Goal: Task Accomplishment & Management: Complete application form

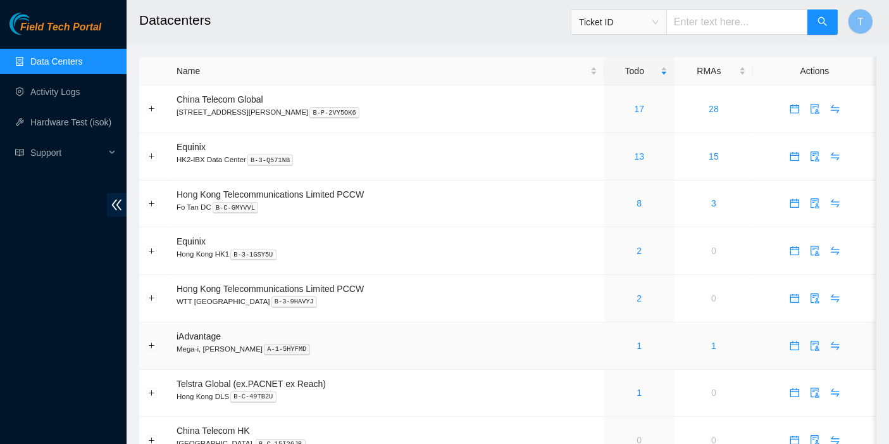
click at [620, 359] on td "1" at bounding box center [639, 345] width 70 height 47
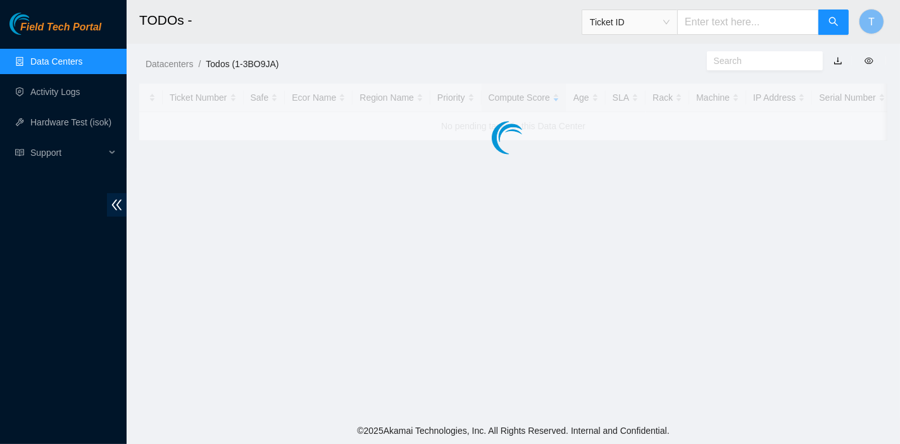
click at [620, 353] on main "TODOs - Ticket ID T Datacenters / Todos (1-3BO9JA) / Ticket Number Safe Ecor Na…" at bounding box center [513, 208] width 773 height 417
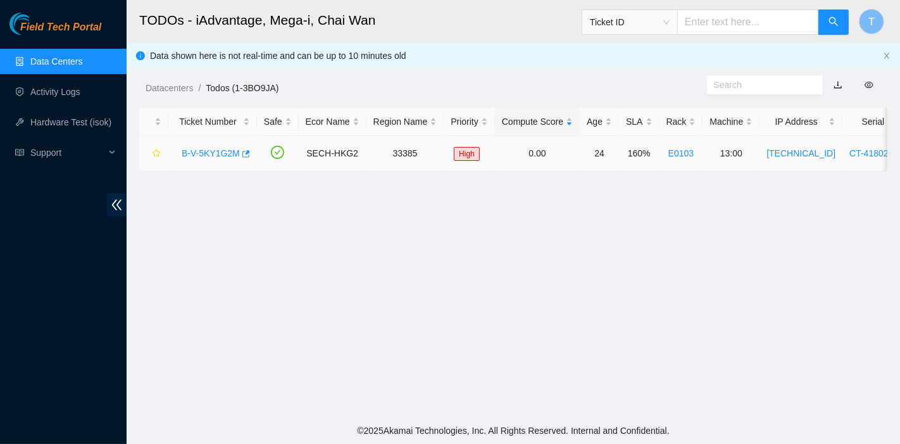
click at [197, 161] on div "B-V-5KY1G2M" at bounding box center [212, 153] width 75 height 20
click at [201, 154] on link "B-V-5KY1G2M" at bounding box center [211, 153] width 58 height 10
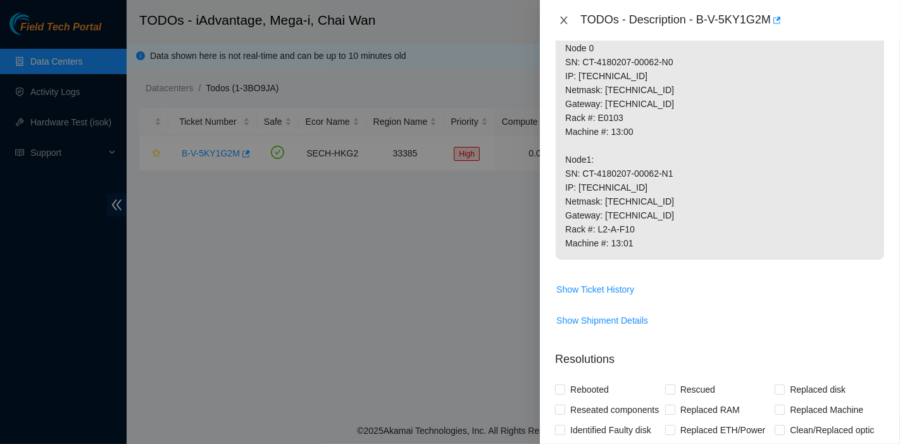
drag, startPoint x: 561, startPoint y: 13, endPoint x: 566, endPoint y: 20, distance: 8.1
click at [564, 16] on div "TODOs - Description - B-V-5KY1G2M" at bounding box center [720, 20] width 330 height 20
click at [566, 20] on icon "close" at bounding box center [564, 20] width 10 height 10
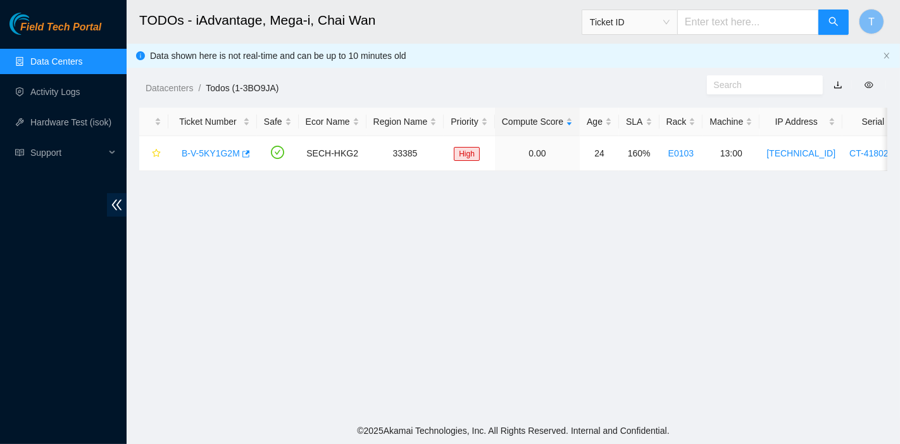
scroll to position [313, 0]
click at [59, 62] on link "Data Centers" at bounding box center [56, 61] width 52 height 10
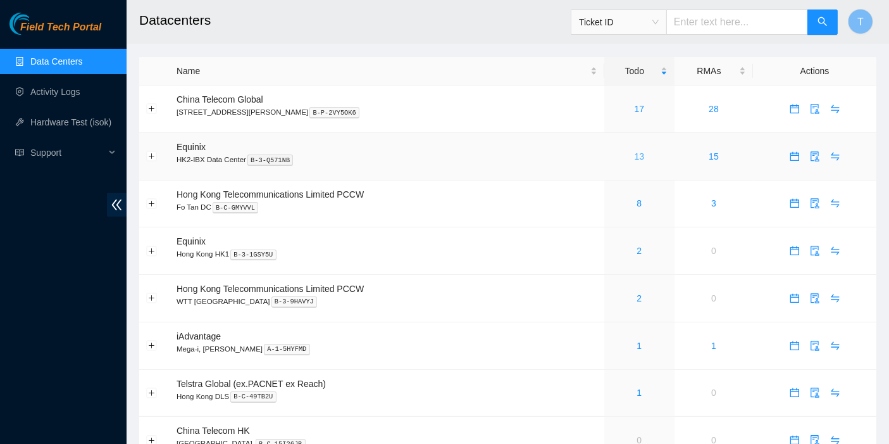
click at [635, 156] on link "13" at bounding box center [640, 156] width 10 height 10
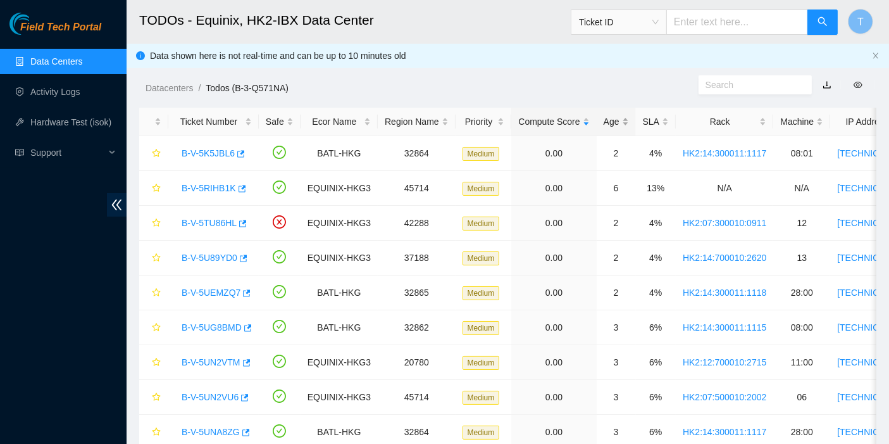
click at [608, 123] on div "Age" at bounding box center [616, 122] width 25 height 14
click at [608, 122] on div "Age" at bounding box center [616, 122] width 25 height 14
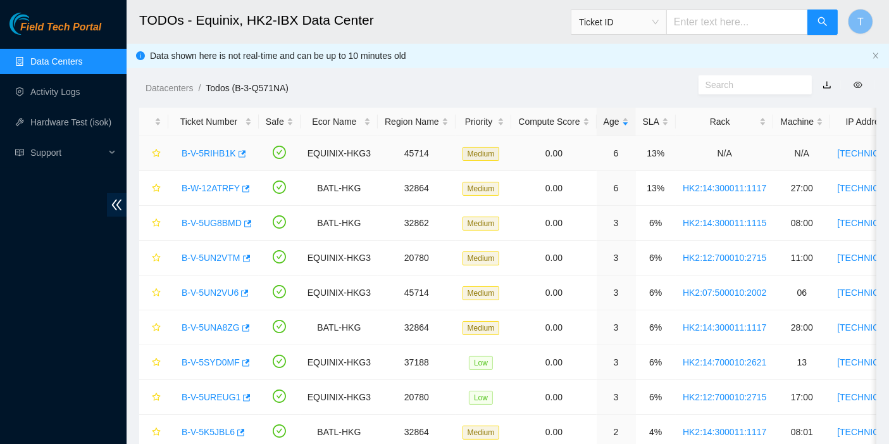
click at [190, 153] on link "B-V-5RIHB1K" at bounding box center [209, 153] width 54 height 10
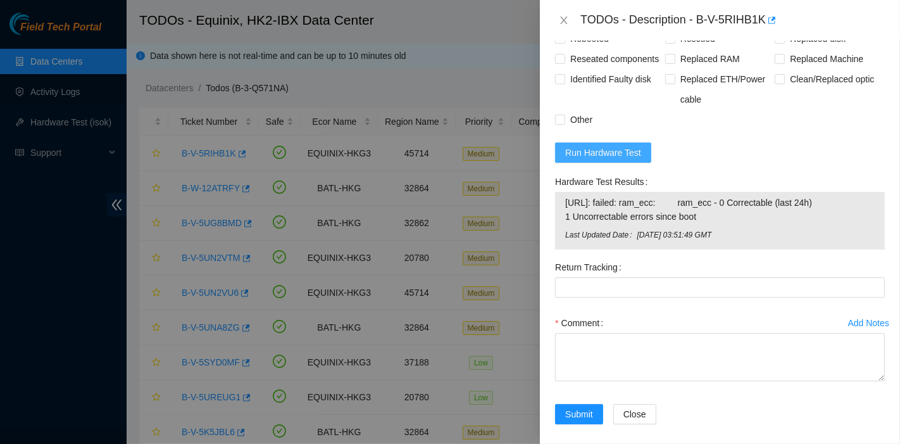
click at [624, 163] on button "Run Hardware Test" at bounding box center [603, 152] width 96 height 20
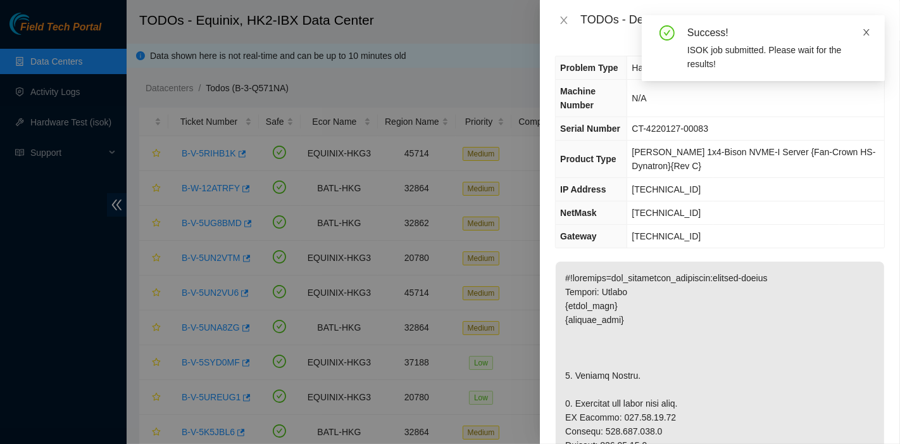
click at [869, 32] on icon "close" at bounding box center [866, 32] width 9 height 9
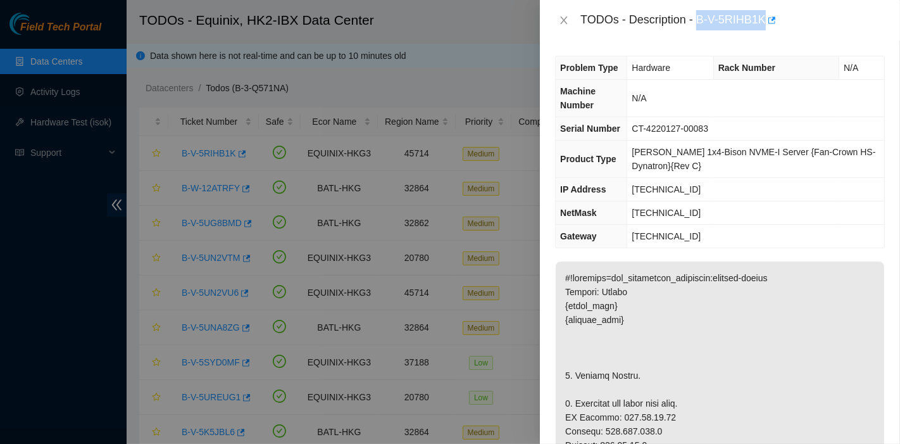
drag, startPoint x: 699, startPoint y: 22, endPoint x: 765, endPoint y: 31, distance: 67.1
click at [765, 31] on div "TODOs - Description - B-V-5RIHB1K" at bounding box center [720, 20] width 360 height 41
copy div "B-V-5RIHB1K"
drag, startPoint x: 769, startPoint y: 183, endPoint x: 768, endPoint y: 200, distance: 17.1
click at [769, 183] on td "[TECHNICAL_ID]" at bounding box center [755, 189] width 257 height 23
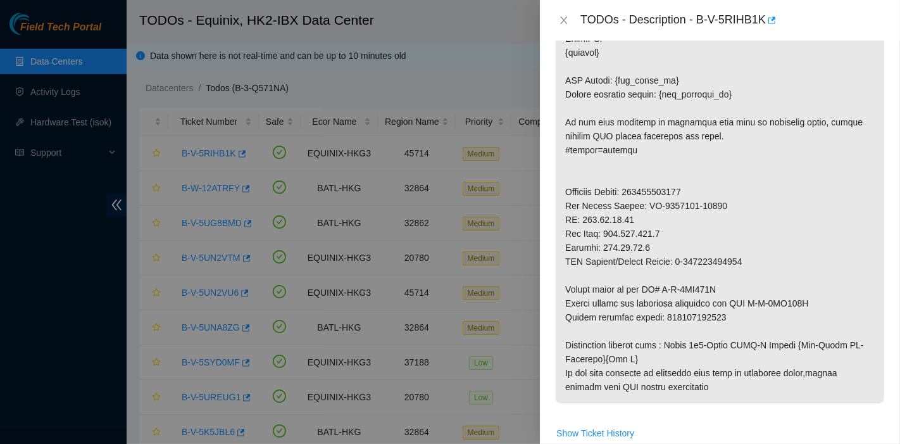
scroll to position [559, 0]
click at [0, 210] on div at bounding box center [450, 222] width 900 height 444
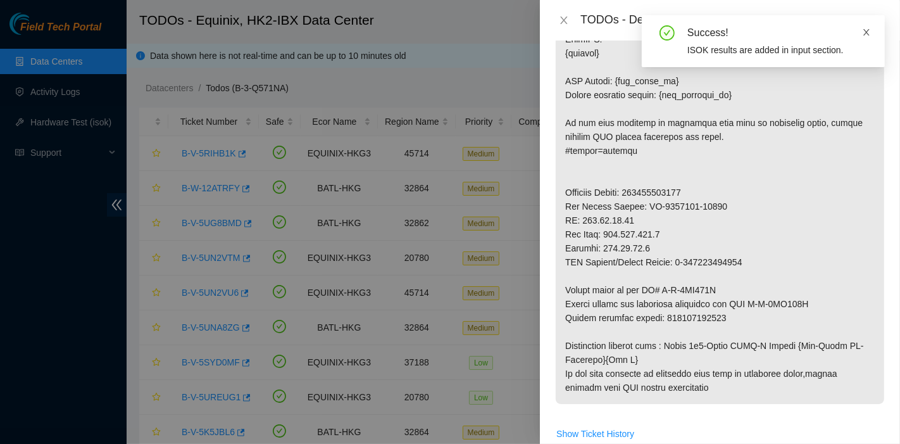
click at [870, 27] on span at bounding box center [866, 32] width 9 height 10
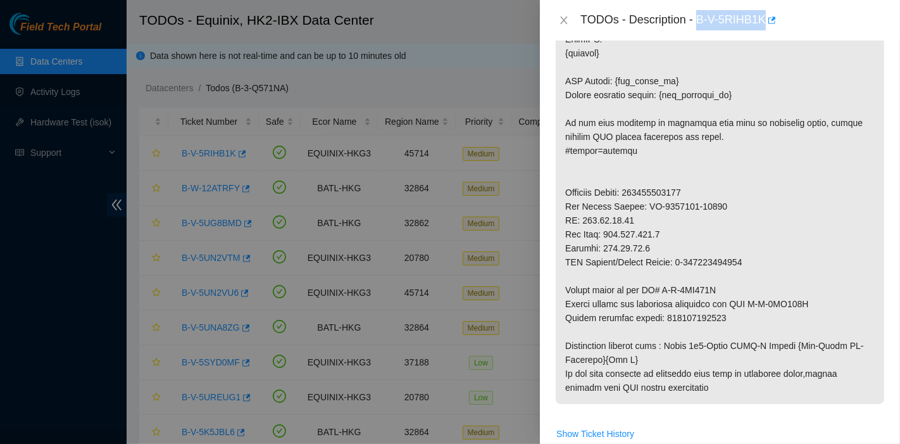
drag, startPoint x: 699, startPoint y: 20, endPoint x: 766, endPoint y: 33, distance: 69.0
click at [766, 33] on div "TODOs - Description - B-V-5RIHB1K" at bounding box center [720, 20] width 360 height 41
copy div "B-V-5RIHB1K"
click at [747, 308] on p at bounding box center [720, 53] width 328 height 701
drag, startPoint x: 734, startPoint y: 315, endPoint x: 663, endPoint y: 315, distance: 70.9
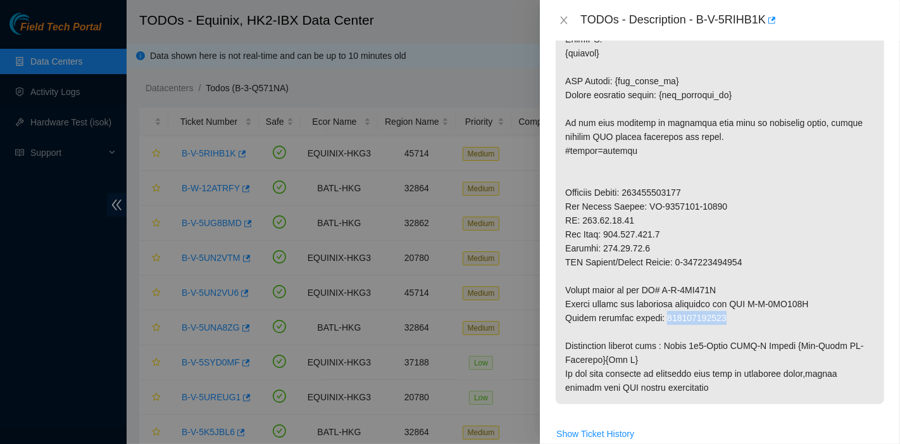
click at [663, 315] on p at bounding box center [720, 53] width 328 height 701
copy p "417739614146"
click at [815, 280] on p at bounding box center [720, 53] width 328 height 701
drag, startPoint x: 751, startPoint y: 301, endPoint x: 803, endPoint y: 300, distance: 51.3
click at [803, 300] on p at bounding box center [720, 53] width 328 height 701
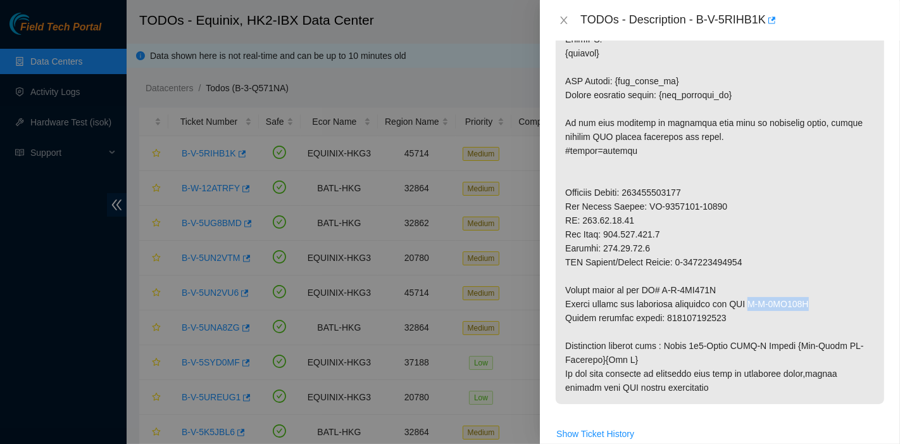
copy p "B-V-5RS074K"
click at [734, 298] on p at bounding box center [720, 53] width 328 height 701
drag, startPoint x: 658, startPoint y: 285, endPoint x: 744, endPoint y: 283, distance: 86.1
click at [744, 283] on p at bounding box center [720, 53] width 328 height 701
copy p "B-V-5RS074B"
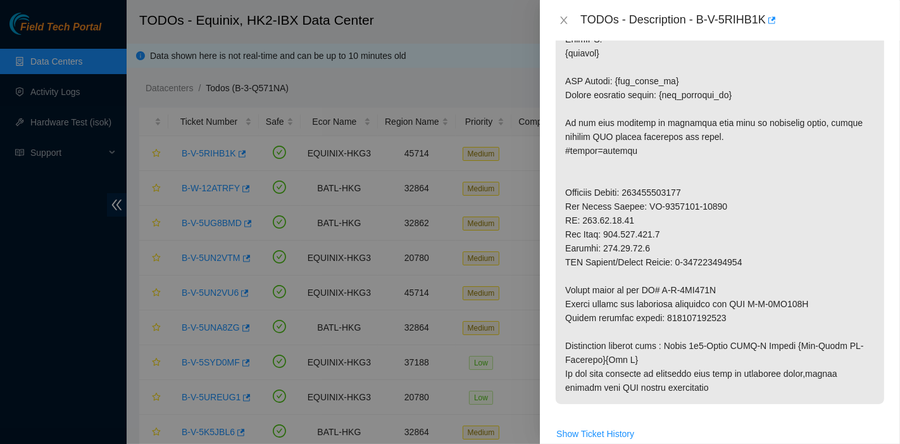
click at [749, 310] on p at bounding box center [720, 53] width 328 height 701
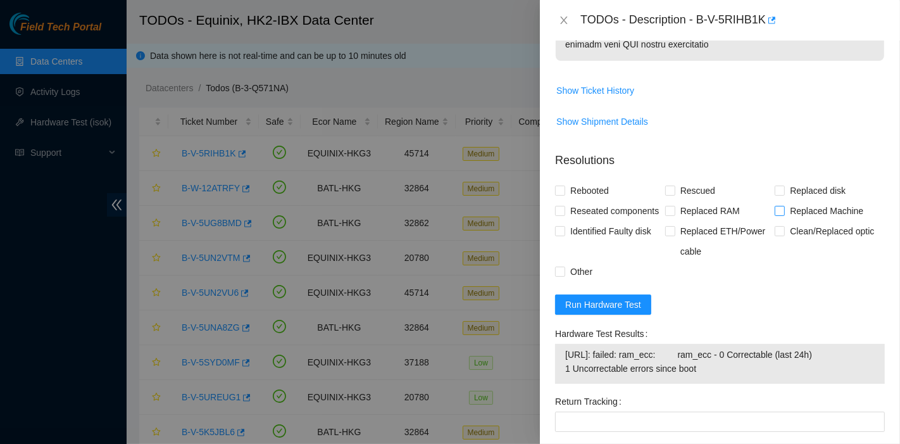
scroll to position [903, 0]
click at [806, 216] on span "Replaced Machine" at bounding box center [827, 210] width 84 height 20
click at [784, 214] on input "Replaced Machine" at bounding box center [779, 209] width 9 height 9
checkbox input "true"
click at [694, 184] on span "Rescued" at bounding box center [697, 190] width 45 height 20
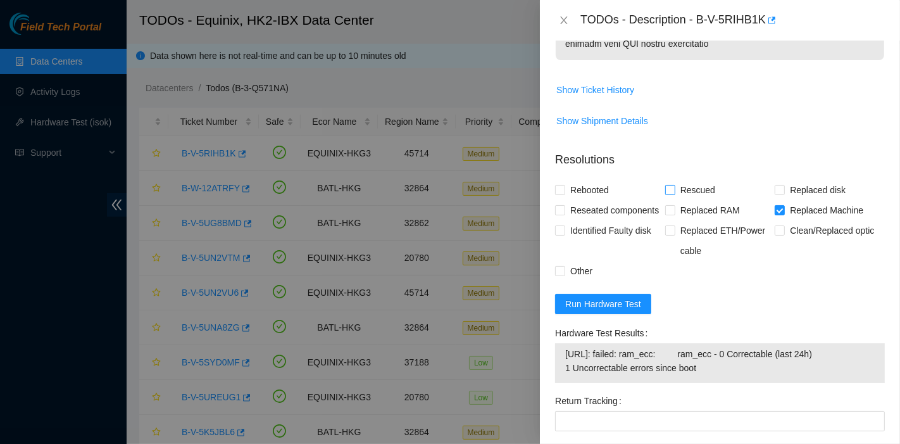
click at [674, 185] on input "Rescued" at bounding box center [669, 189] width 9 height 9
checkbox input "true"
click at [602, 189] on span "Rebooted" at bounding box center [589, 190] width 49 height 20
click at [564, 189] on input "Rebooted" at bounding box center [559, 189] width 9 height 9
checkbox input "true"
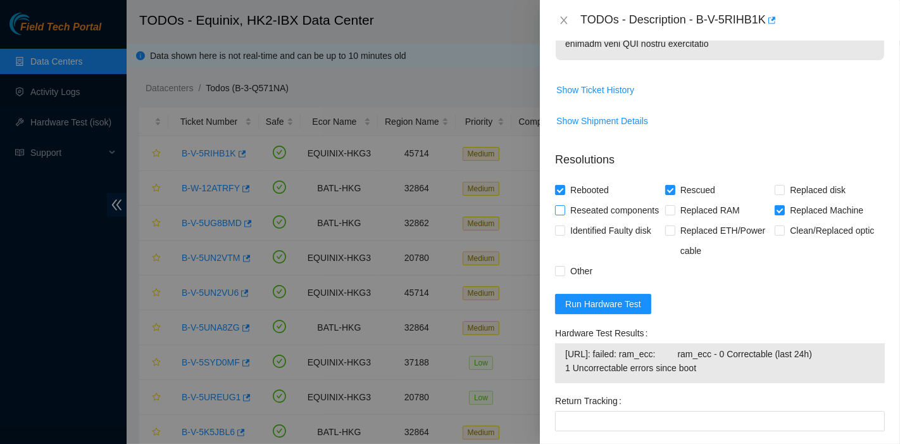
click at [596, 205] on span "Reseated components" at bounding box center [614, 210] width 99 height 20
click at [564, 205] on input "Reseated components" at bounding box center [559, 209] width 9 height 9
checkbox input "true"
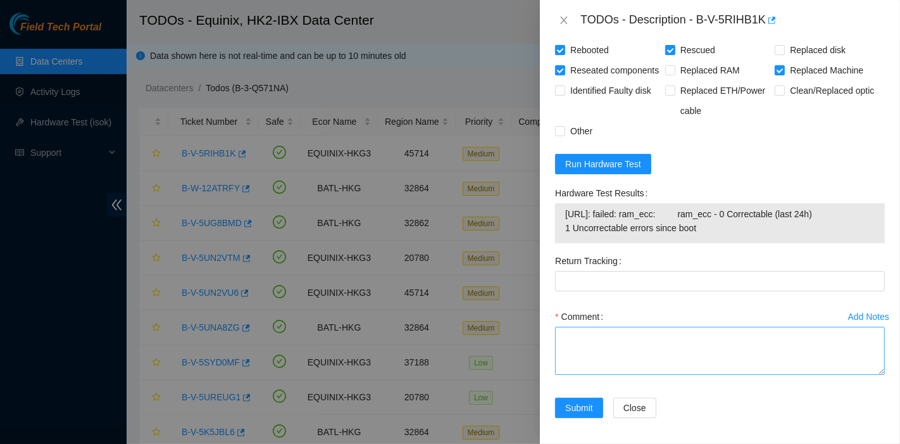
scroll to position [1043, 0]
click at [674, 365] on textarea "Comment" at bounding box center [720, 350] width 330 height 48
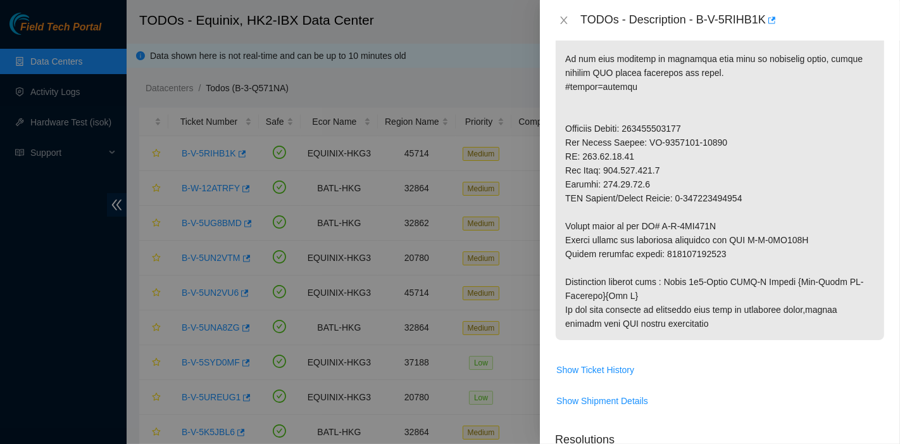
scroll to position [622, 0]
type textarea "pass ok looks like ram issue"
drag, startPoint x: 680, startPoint y: 256, endPoint x: 773, endPoint y: 257, distance: 93.7
copy p "417739614146"
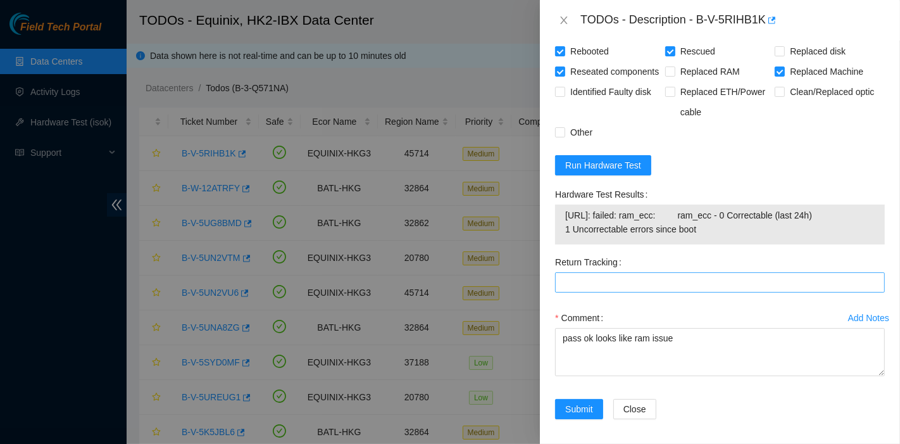
scroll to position [1043, 0]
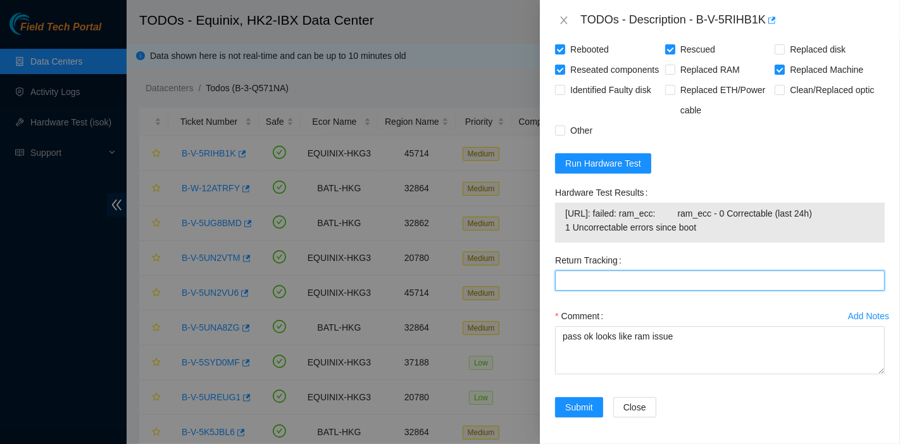
click at [608, 291] on Tracking "Return Tracking" at bounding box center [720, 280] width 330 height 20
paste Tracking "417739614146"
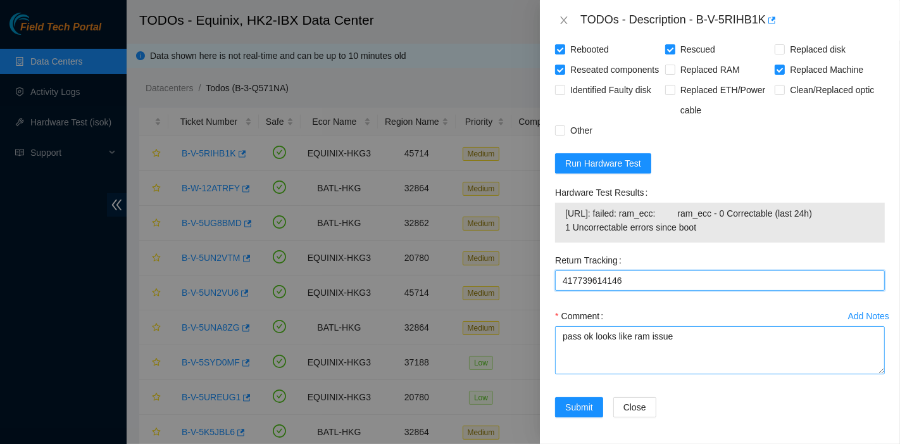
type Tracking "417739614146"
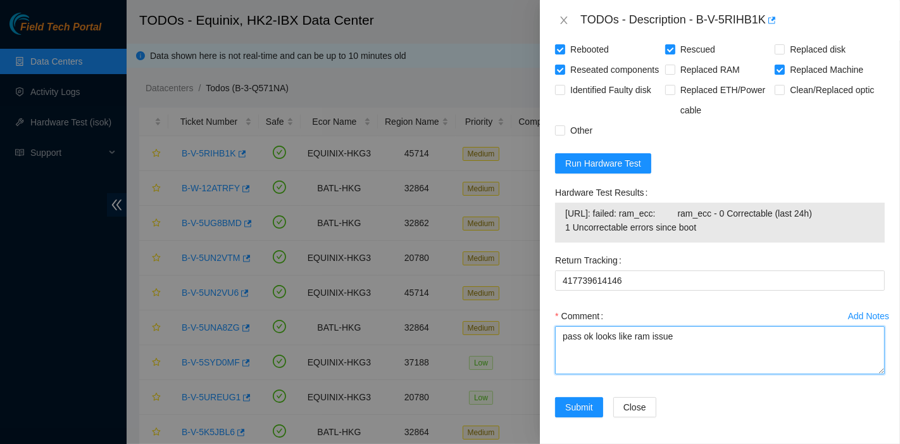
drag, startPoint x: 582, startPoint y: 352, endPoint x: 457, endPoint y: 346, distance: 125.5
click at [457, 346] on div "TODOs - Description - B-V-5RIHB1K Problem Type Hardware Rack Number N/A Machine…" at bounding box center [450, 222] width 900 height 444
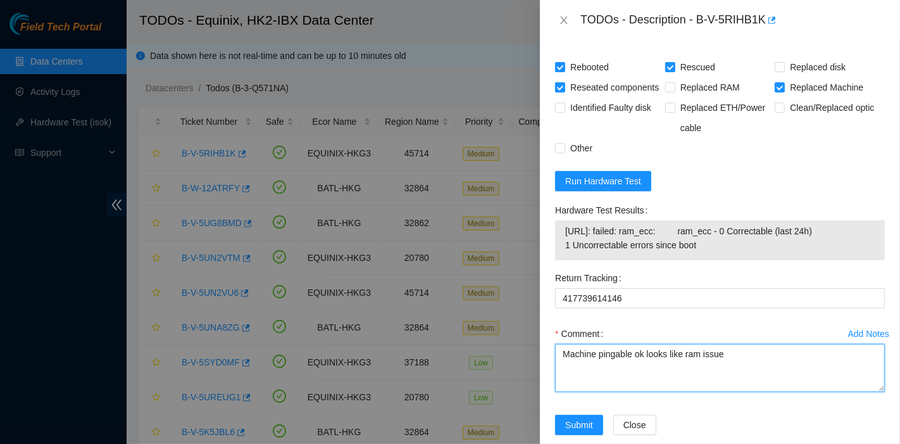
scroll to position [1027, 0]
type textarea "Machine pingable ok looks like ram issue"
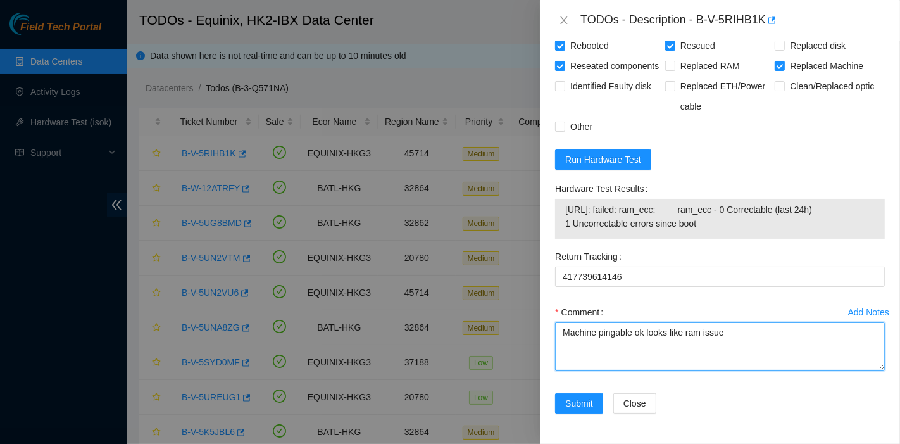
scroll to position [1065, 0]
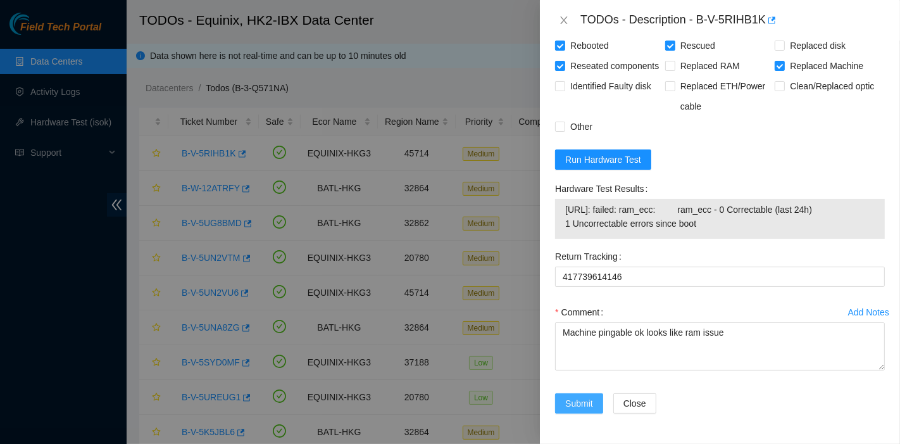
click at [582, 399] on span "Submit" at bounding box center [579, 403] width 28 height 14
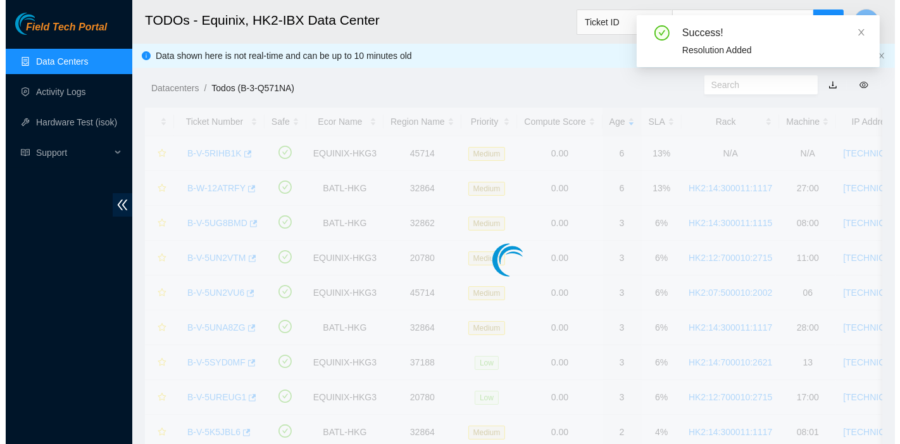
scroll to position [343, 0]
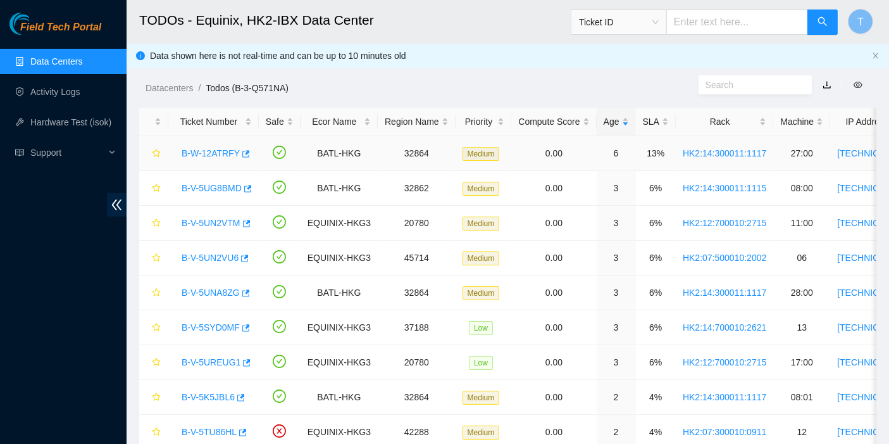
click at [193, 151] on link "B-W-12ATRFY" at bounding box center [211, 153] width 58 height 10
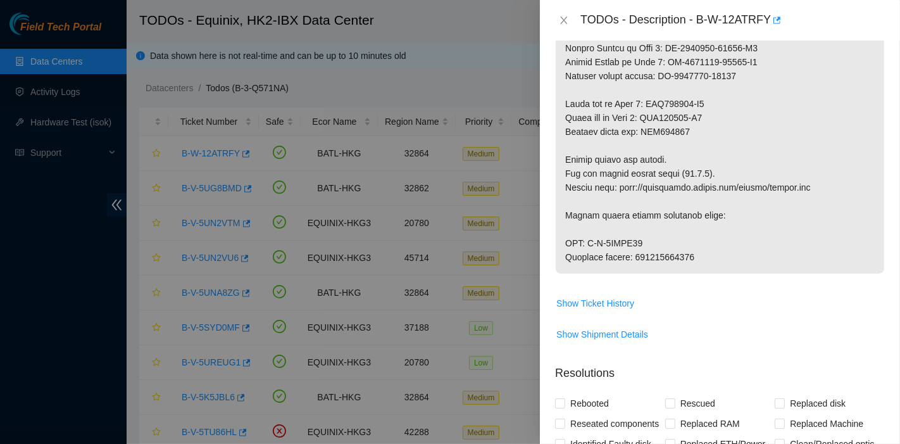
scroll to position [1231, 0]
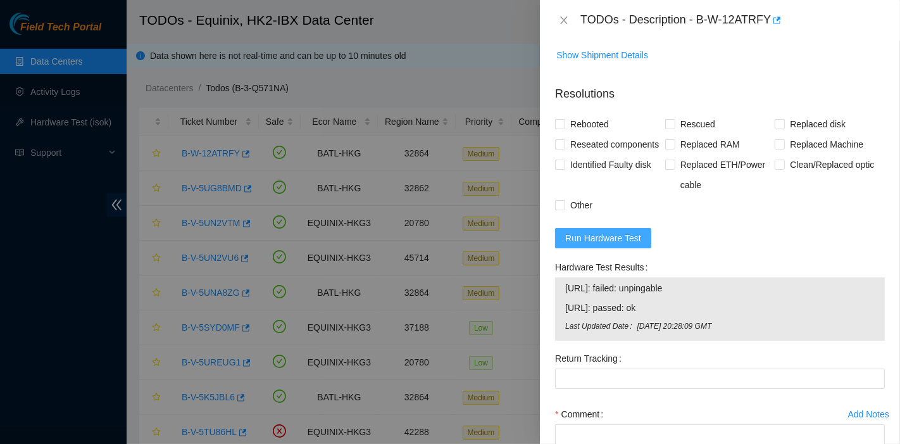
click at [598, 248] on button "Run Hardware Test" at bounding box center [603, 238] width 96 height 20
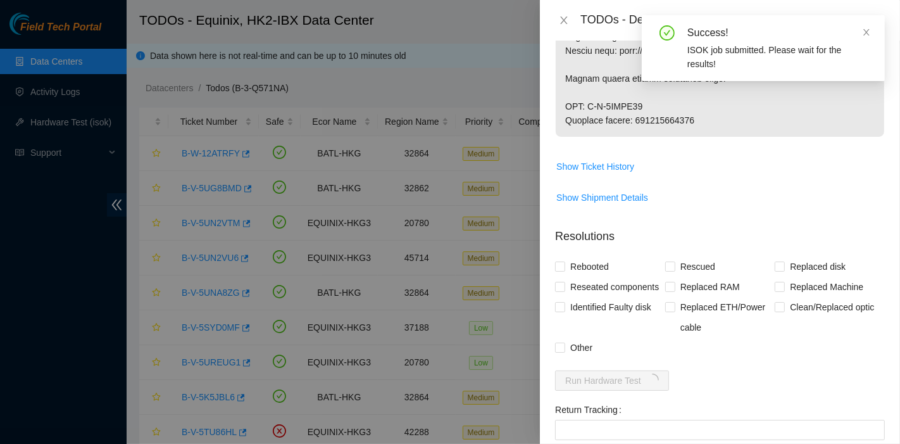
scroll to position [1370, 0]
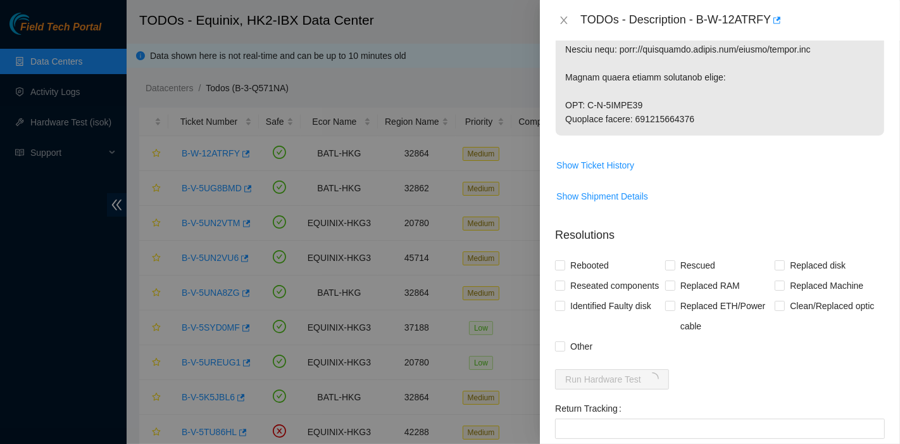
drag, startPoint x: 698, startPoint y: 129, endPoint x: 637, endPoint y: 131, distance: 61.4
copy p "417328423043"
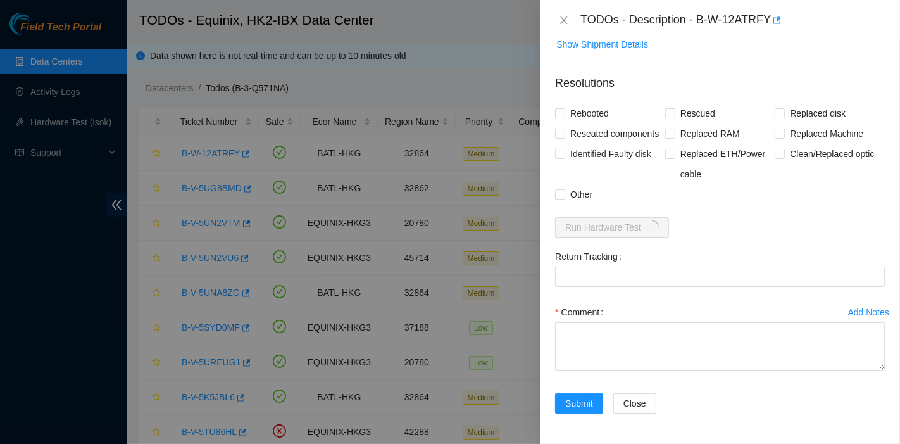
scroll to position [1582, 0]
click at [796, 123] on span "Replaced Machine" at bounding box center [827, 133] width 84 height 20
click at [784, 128] on input "Replaced Machine" at bounding box center [779, 132] width 9 height 9
checkbox input "true"
click at [682, 103] on span "Rescued" at bounding box center [697, 113] width 45 height 20
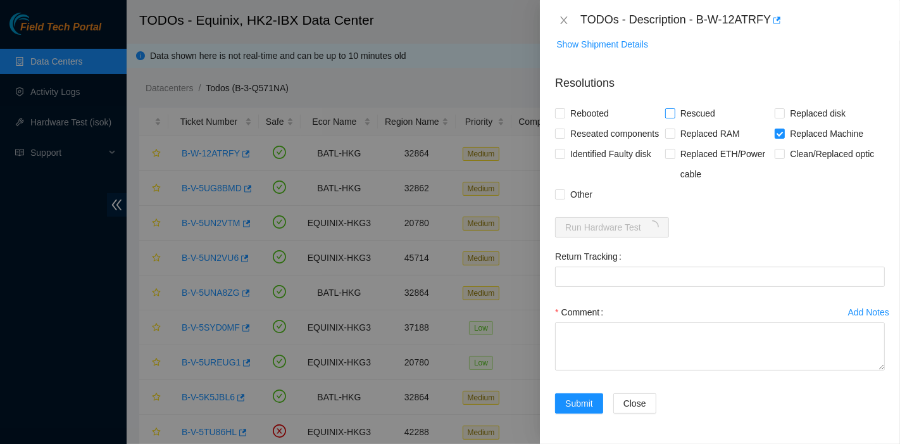
click at [674, 108] on input "Rescued" at bounding box center [669, 112] width 9 height 9
checkbox input "true"
click at [568, 103] on span "Rebooted" at bounding box center [589, 113] width 49 height 20
click at [564, 108] on input "Rebooted" at bounding box center [559, 112] width 9 height 9
checkbox input "true"
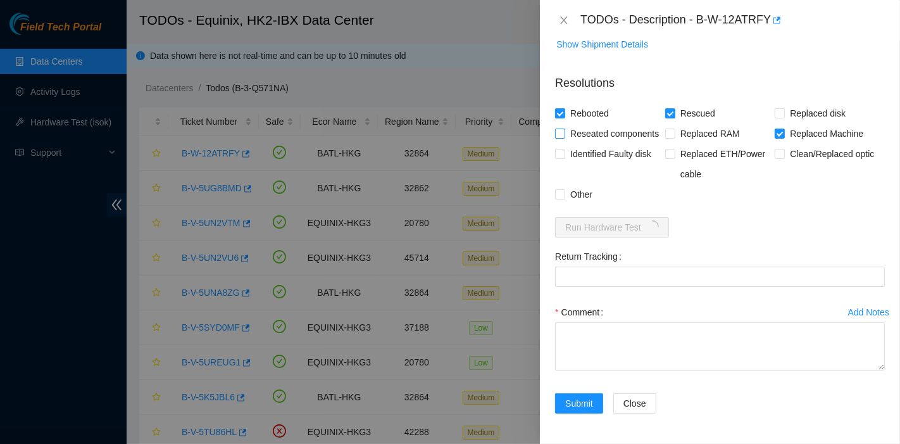
click at [577, 123] on span "Reseated components" at bounding box center [614, 133] width 99 height 20
click at [564, 128] on input "Reseated components" at bounding box center [559, 132] width 9 height 9
checkbox input "true"
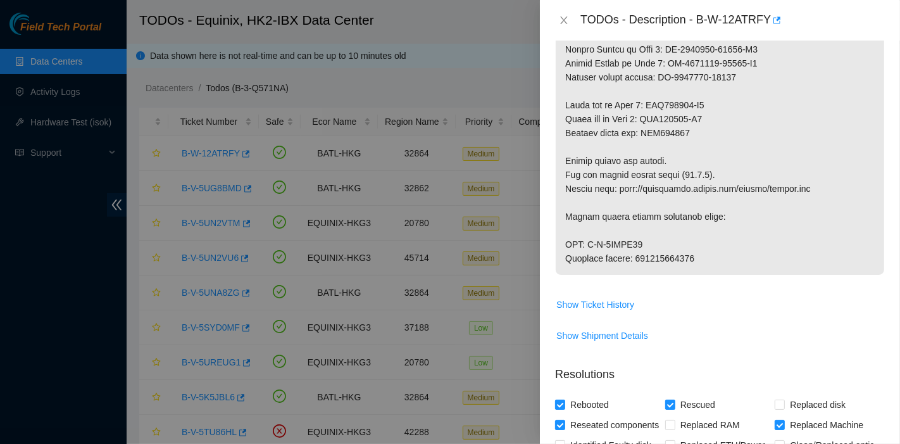
scroll to position [1230, 0]
click at [610, 443] on html "Field Tech Portal Data Centers Activity Logs Hardware Test (isok) Support TODOs…" at bounding box center [450, 222] width 900 height 444
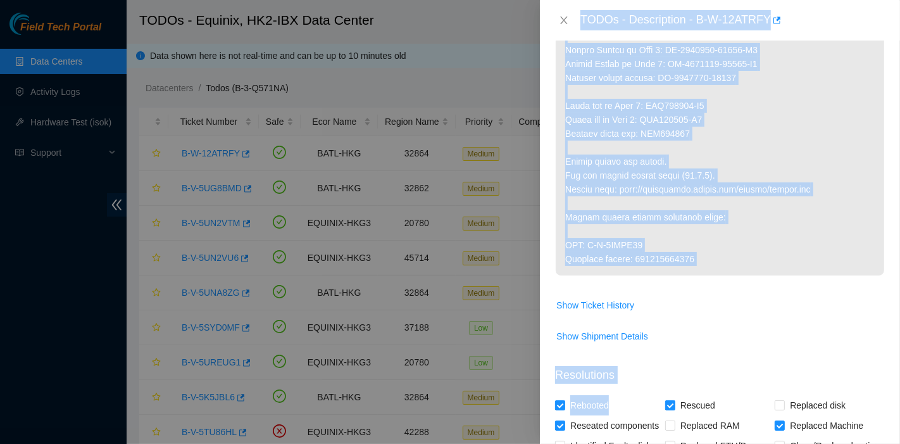
drag, startPoint x: 735, startPoint y: 119, endPoint x: 687, endPoint y: 94, distance: 54.9
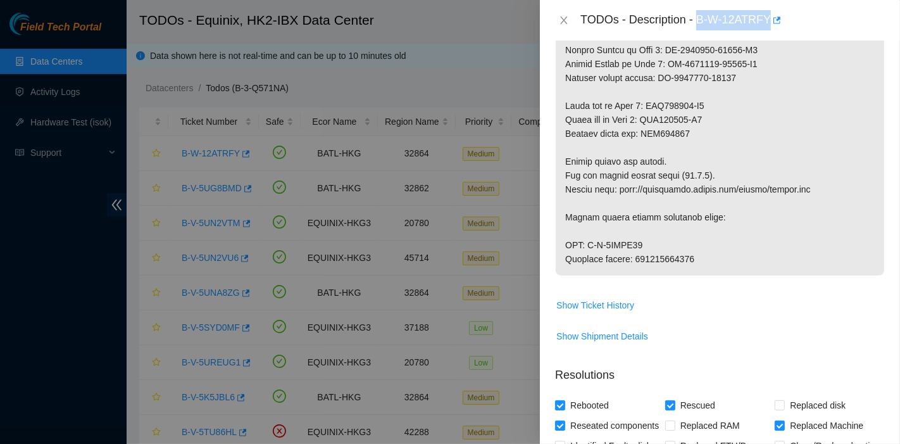
drag, startPoint x: 699, startPoint y: 20, endPoint x: 767, endPoint y: 28, distance: 68.9
click at [767, 28] on div "TODOs - Description - B-W-12ATRFY" at bounding box center [732, 20] width 304 height 20
copy div "B-W-12ATRFY"
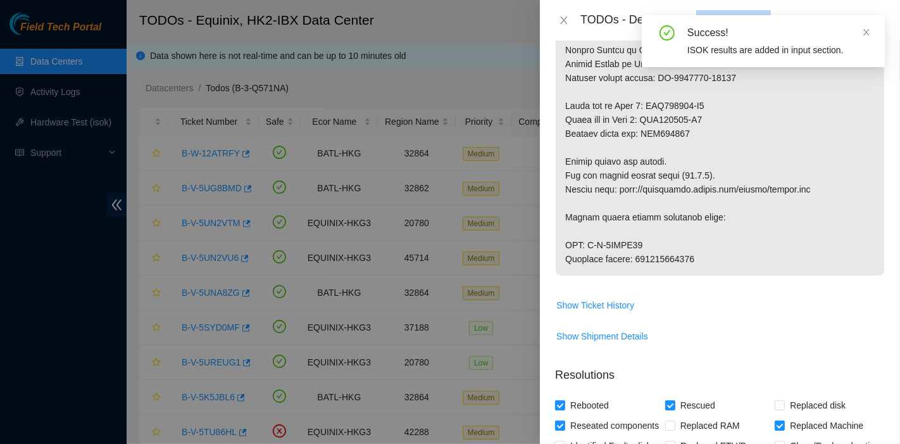
drag, startPoint x: 637, startPoint y: 271, endPoint x: 688, endPoint y: 269, distance: 51.3
drag, startPoint x: 692, startPoint y: 270, endPoint x: 635, endPoint y: 275, distance: 57.2
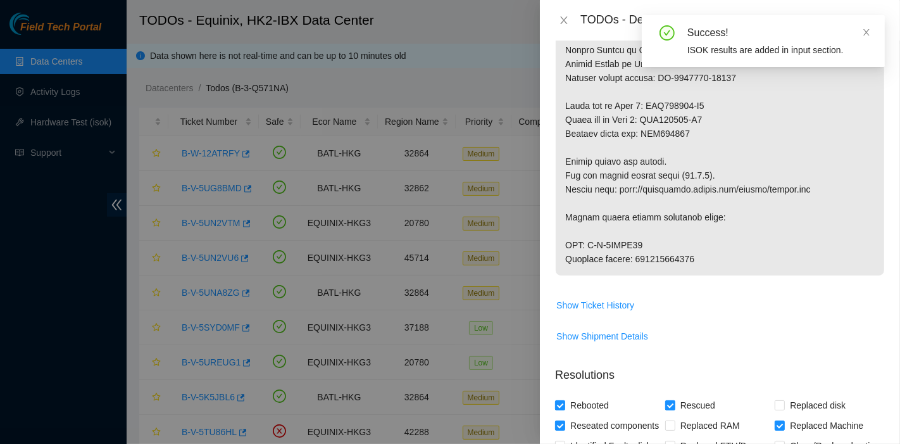
copy p "417328423043"
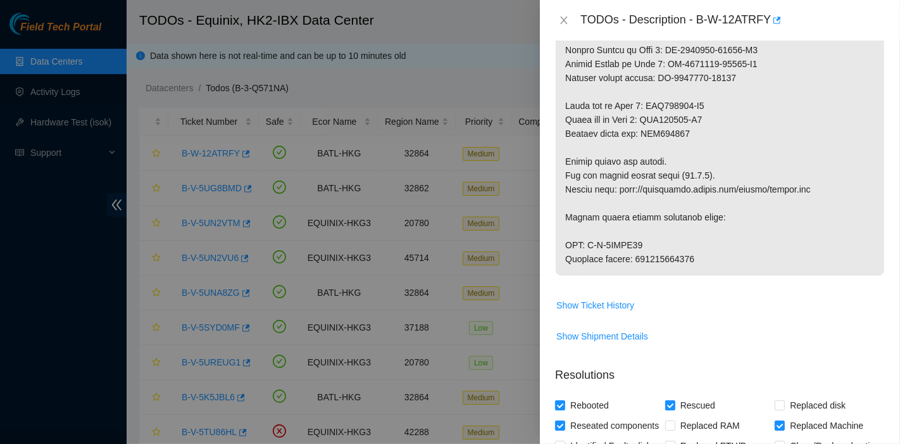
drag, startPoint x: 589, startPoint y: 258, endPoint x: 658, endPoint y: 258, distance: 69.0
copy p "B-V-5RVJC57"
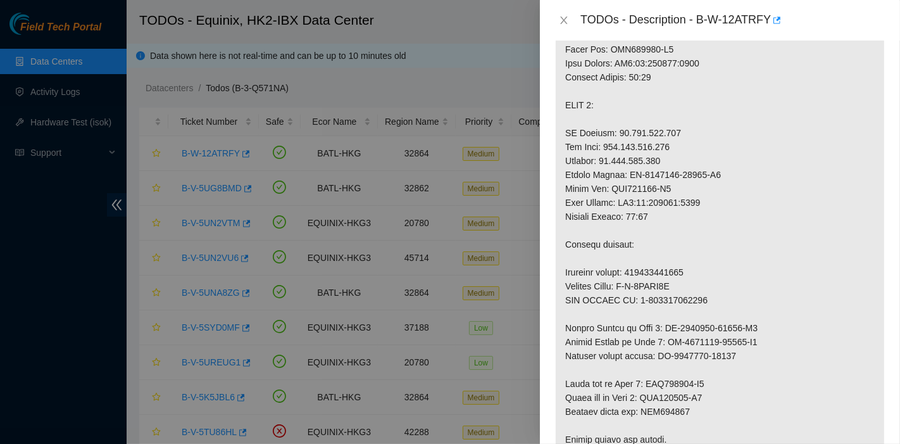
scroll to position [951, 0]
drag, startPoint x: 623, startPoint y: 299, endPoint x: 704, endPoint y: 297, distance: 81.7
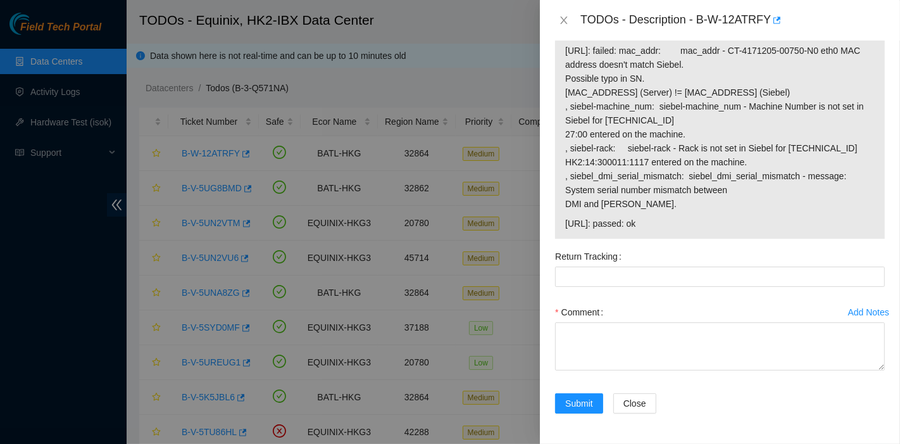
scroll to position [1808, 0]
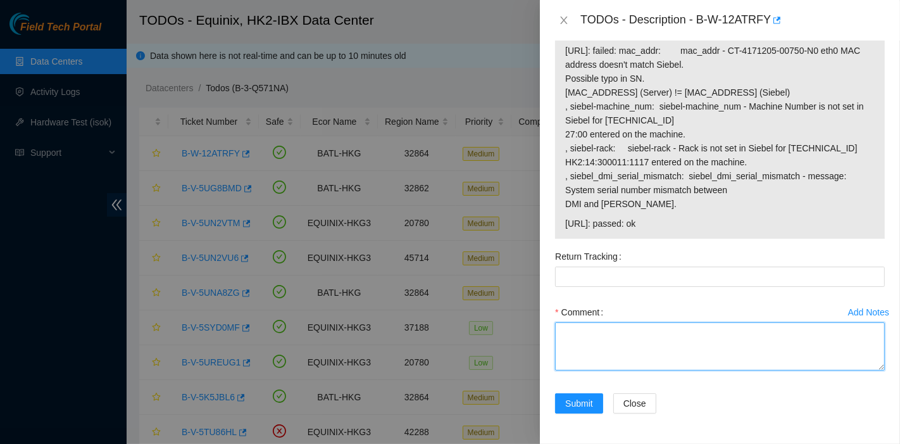
click at [650, 356] on textarea "Comment" at bounding box center [720, 346] width 330 height 48
type textarea "pass ok"
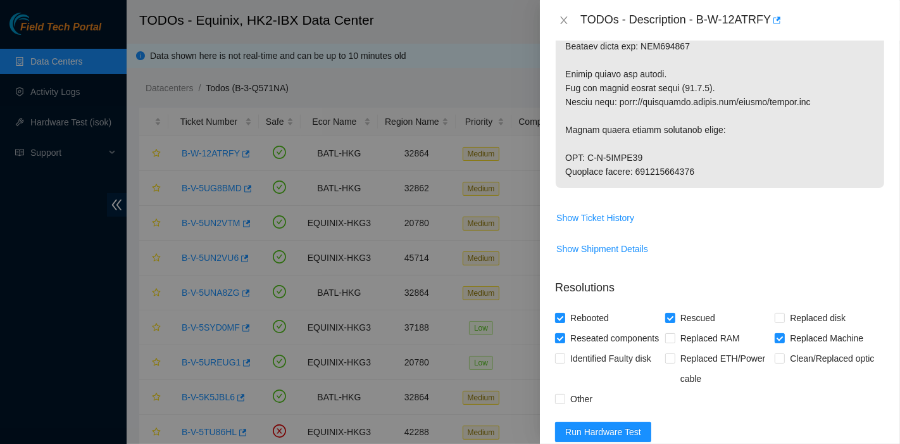
scroll to position [1316, 0]
drag, startPoint x: 697, startPoint y: 185, endPoint x: 636, endPoint y: 182, distance: 60.8
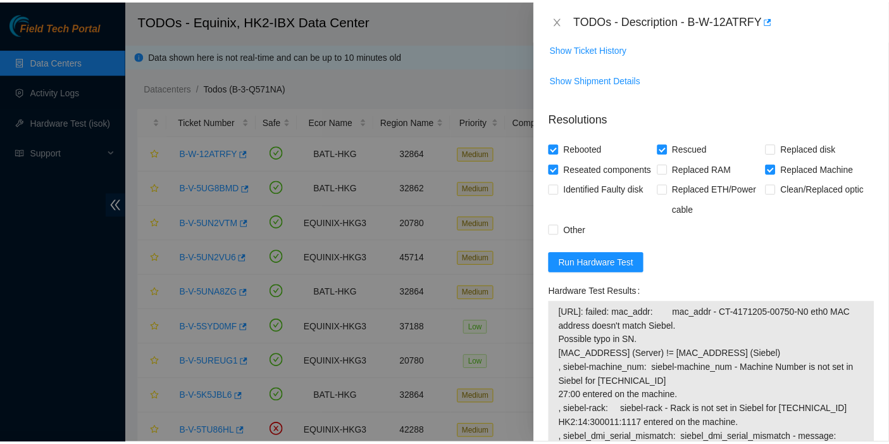
scroll to position [1808, 0]
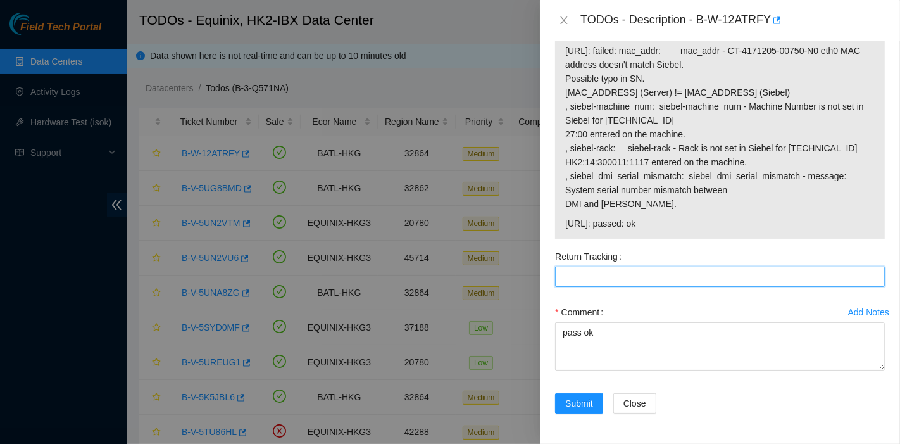
drag, startPoint x: 582, startPoint y: 281, endPoint x: 582, endPoint y: 291, distance: 10.1
click at [582, 281] on Tracking "Return Tracking" at bounding box center [720, 276] width 330 height 20
paste Tracking "417328423043"
type Tracking "417328423043"
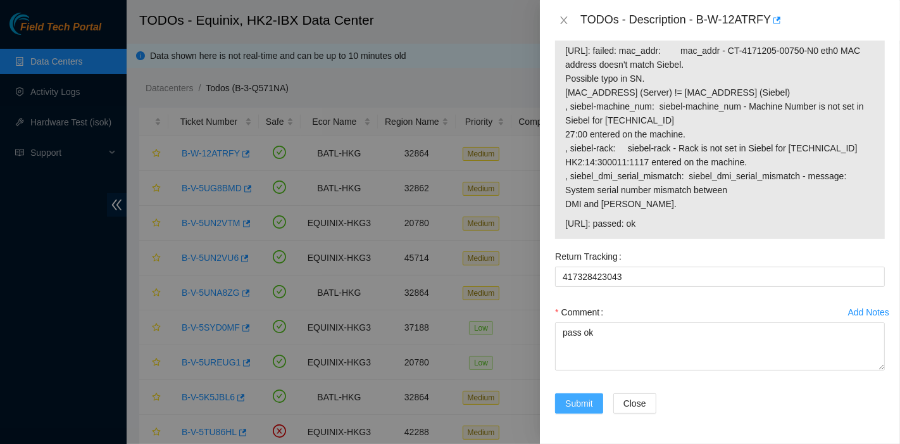
click at [585, 400] on span "Submit" at bounding box center [579, 403] width 28 height 14
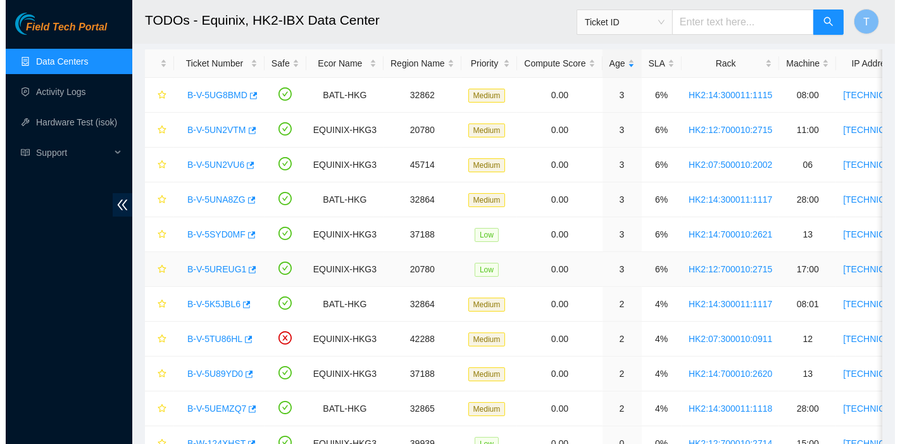
scroll to position [0, 0]
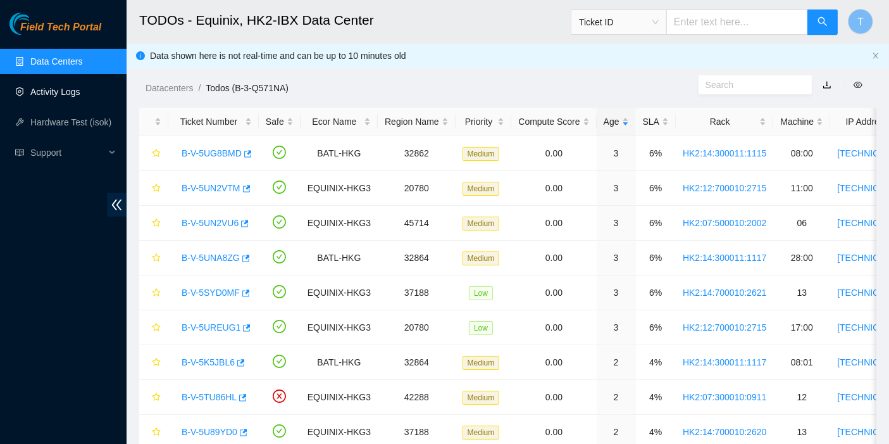
click at [68, 96] on link "Activity Logs" at bounding box center [55, 92] width 50 height 10
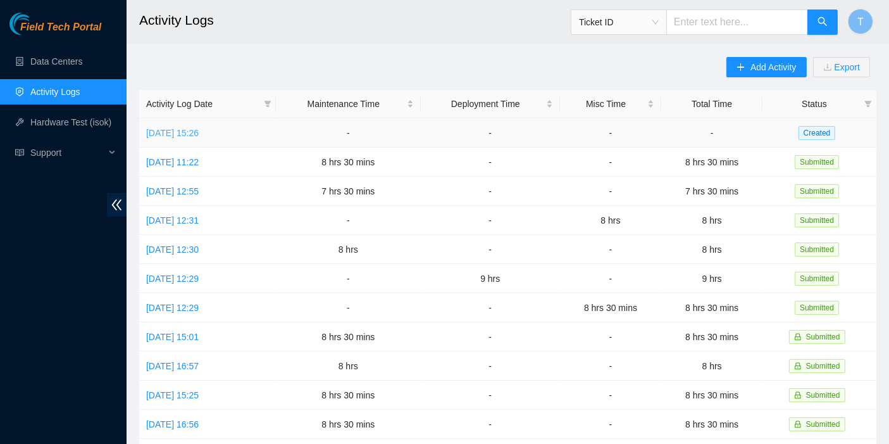
click at [193, 128] on link "[DATE] 15:26" at bounding box center [172, 133] width 53 height 10
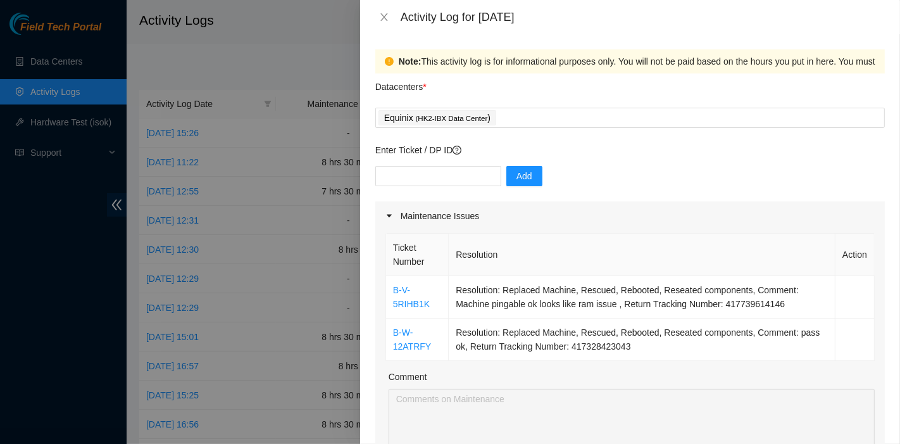
click at [792, 174] on div "Add" at bounding box center [630, 183] width 510 height 35
click at [463, 166] on input "text" at bounding box center [438, 176] width 126 height 20
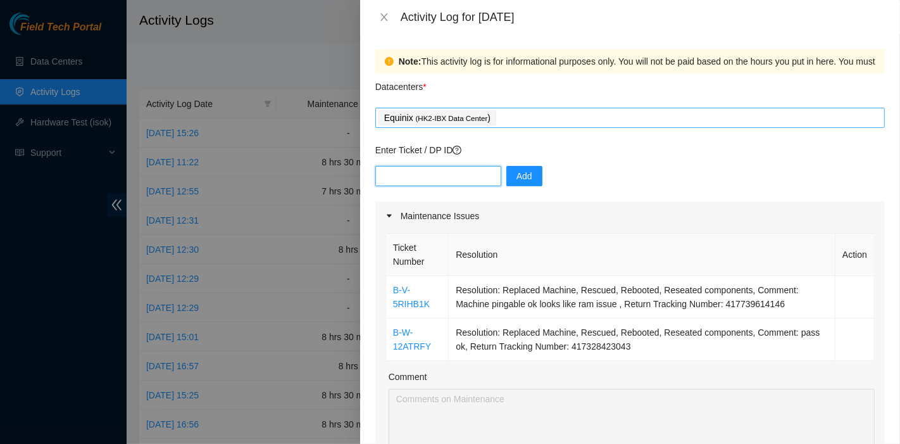
click at [513, 111] on div "Equinix ( HK2-IBX Data Center )" at bounding box center [629, 118] width 503 height 18
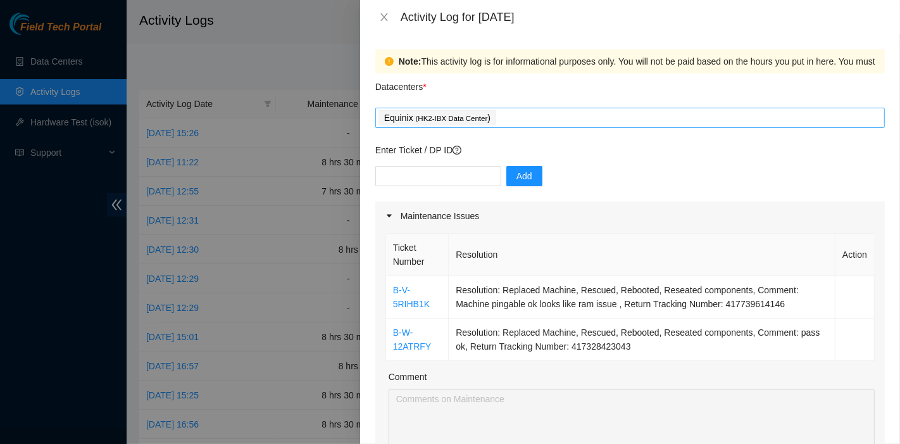
click at [518, 119] on div "Equinix ( HK2-IBX Data Center )" at bounding box center [629, 118] width 503 height 18
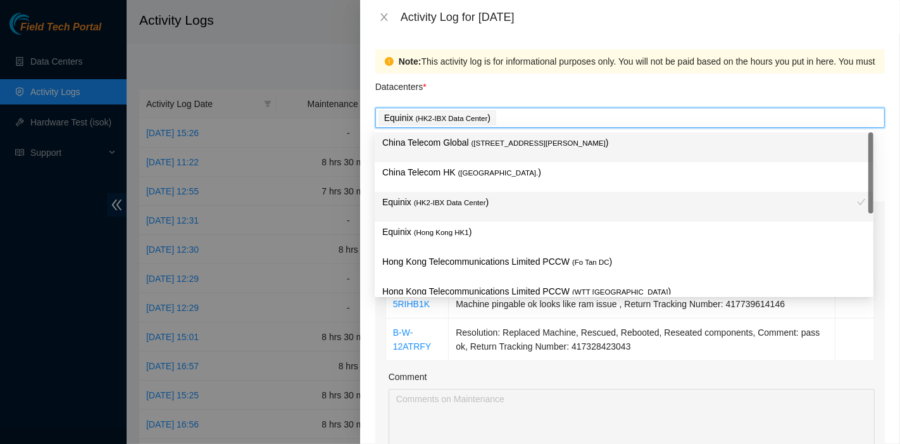
click at [515, 145] on span "( [STREET_ADDRESS][PERSON_NAME]" at bounding box center [539, 143] width 134 height 8
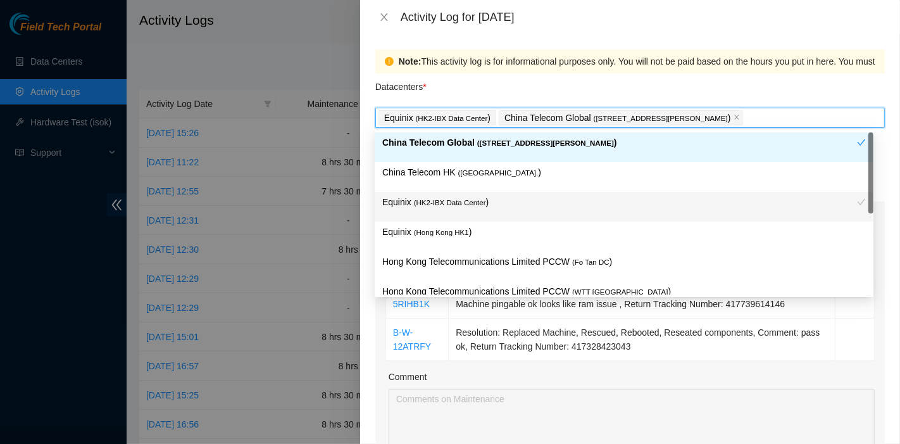
click at [523, 84] on div "Datacenters *" at bounding box center [630, 90] width 510 height 34
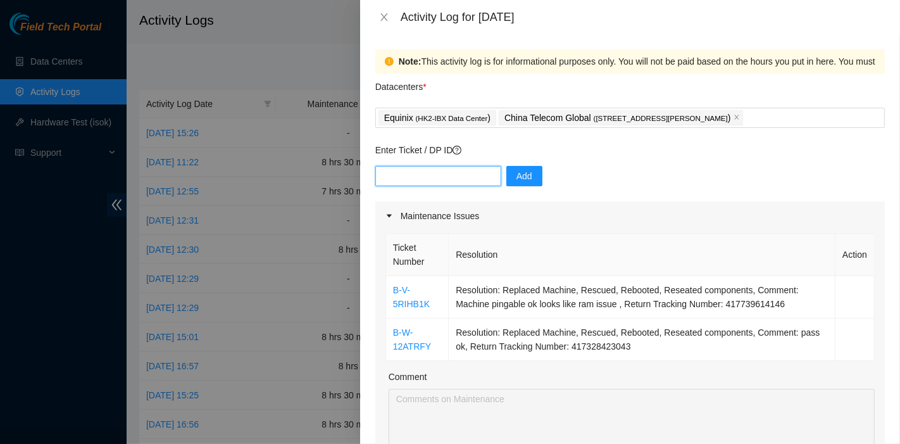
click at [458, 179] on input "text" at bounding box center [438, 176] width 126 height 20
paste input "B-V-5TSEEGY"
type input "B-V-5TSEEGY"
click at [530, 174] on button "Add" at bounding box center [524, 176] width 36 height 20
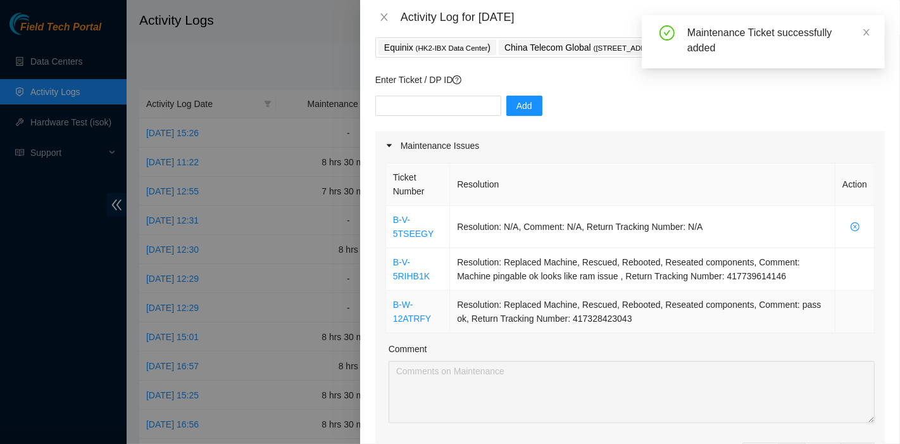
scroll to position [70, 0]
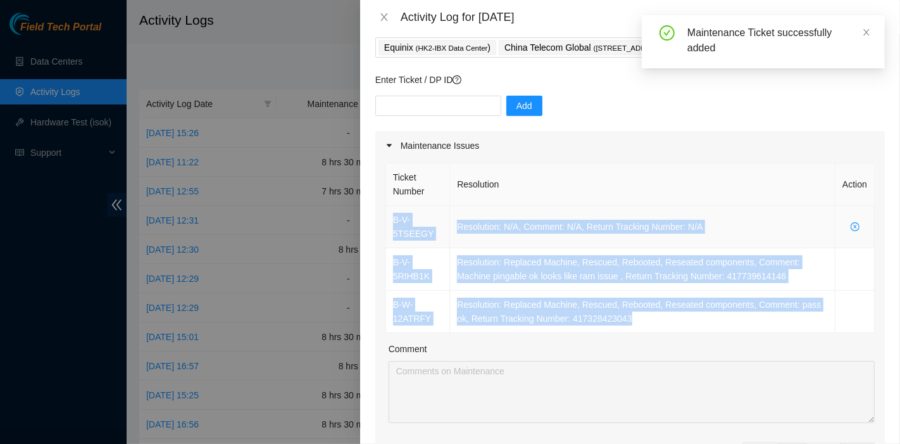
drag, startPoint x: 639, startPoint y: 320, endPoint x: 394, endPoint y: 212, distance: 267.8
click at [394, 212] on tbody "B-V-5TSEEGY Resolution: N/A, Comment: N/A, Return Tracking Number: N/A B-V-5RIH…" at bounding box center [630, 269] width 489 height 127
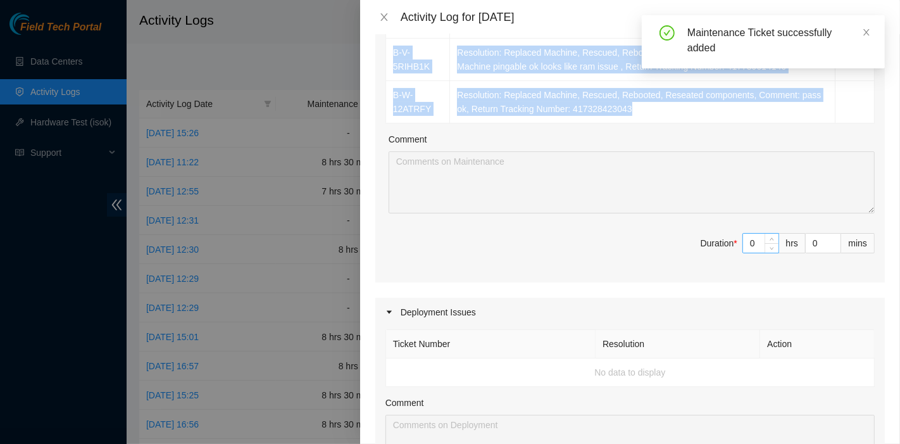
scroll to position [280, 0]
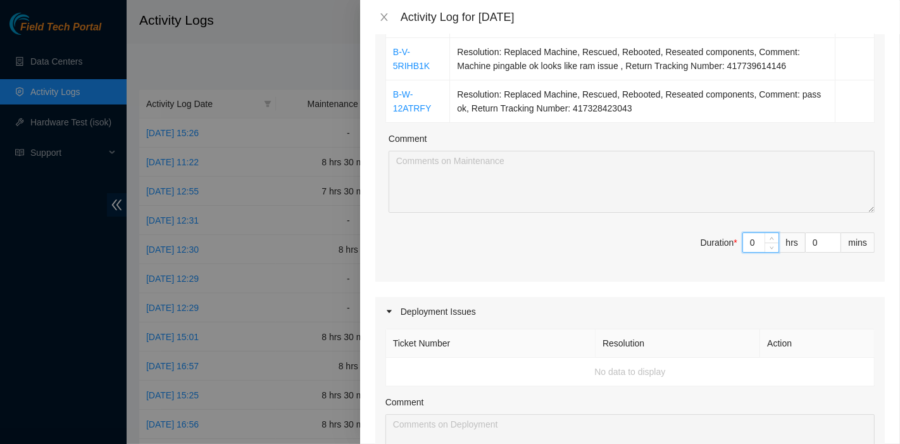
click at [743, 240] on input "0" at bounding box center [760, 242] width 35 height 19
type input "6"
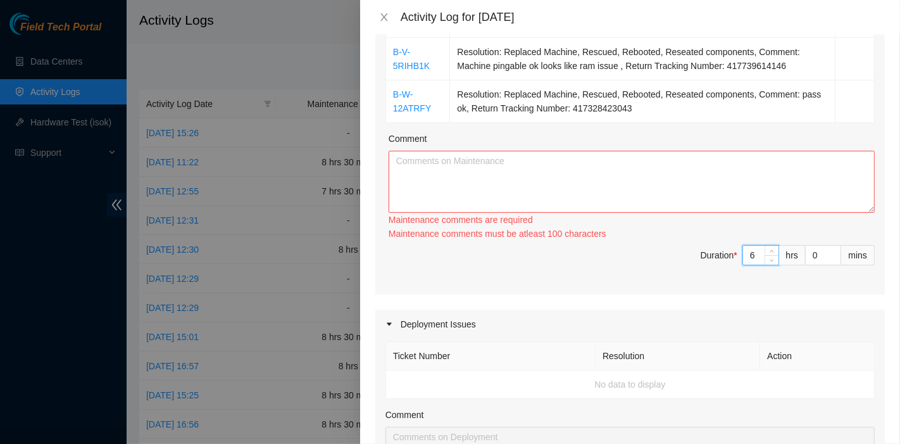
type input "6"
type input "3"
type input "30"
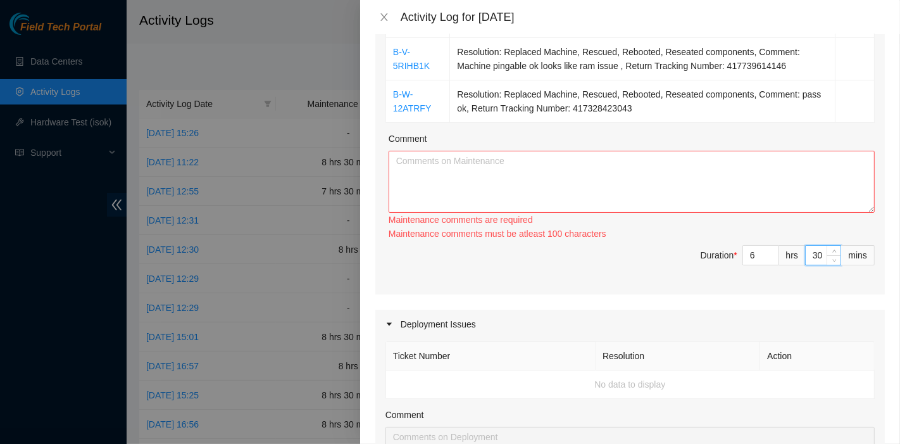
type input "30"
click at [617, 196] on textarea "Comment" at bounding box center [632, 182] width 486 height 62
paste textarea "B-V-5TSEEGY Resolution: N/A, Comment: N/A, Return Tracking Number: N/A B-V-5RIH…"
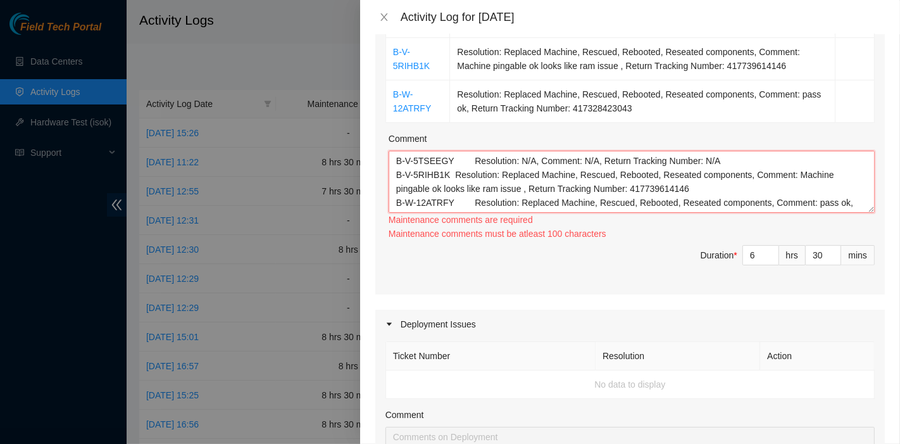
scroll to position [10, 0]
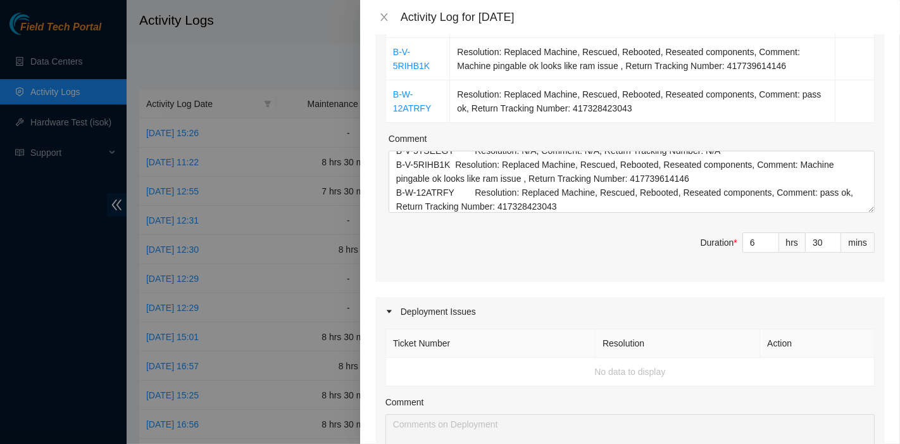
click at [714, 216] on div "Ticket Number Resolution Action B-V-5TSEEGY Resolution: N/A, Comment: N/A, Retu…" at bounding box center [630, 116] width 510 height 332
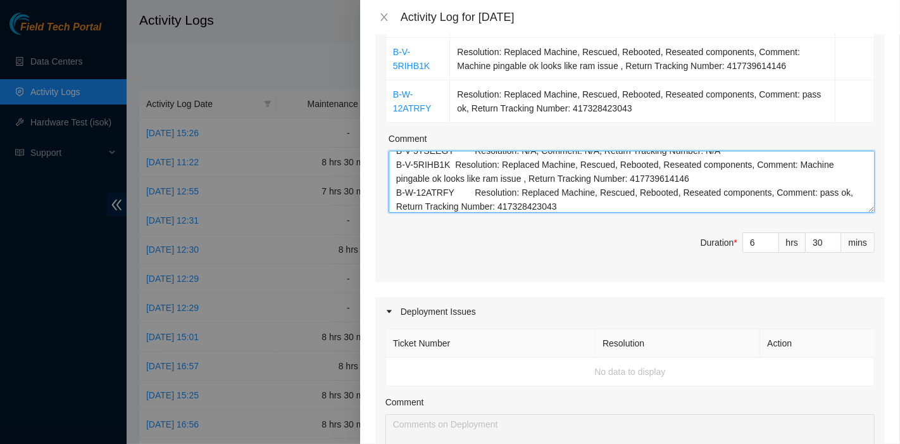
click at [699, 204] on textarea "B-V-5TSEEGY Resolution: N/A, Comment: N/A, Return Tracking Number: N/A B-V-5RIH…" at bounding box center [632, 182] width 486 height 62
paste textarea "B-V-5RIHB1K Tracking - 417739614146 B-V-5RS074K B-V-5RS074B B-W-12ATRFY Trackin…"
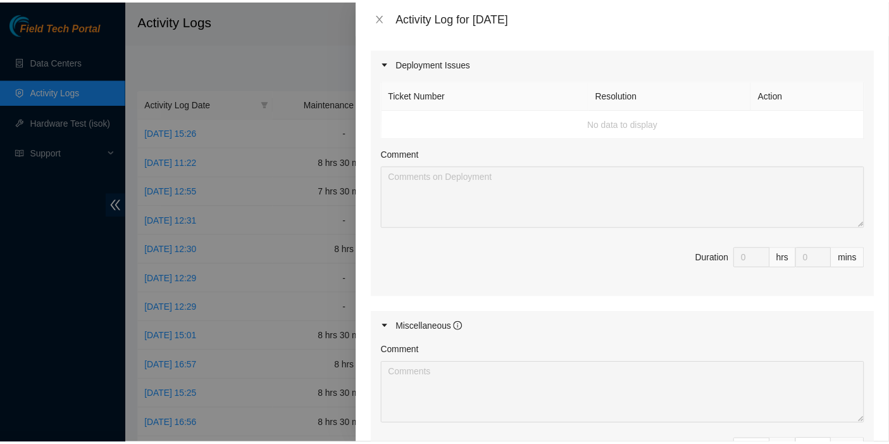
scroll to position [709, 0]
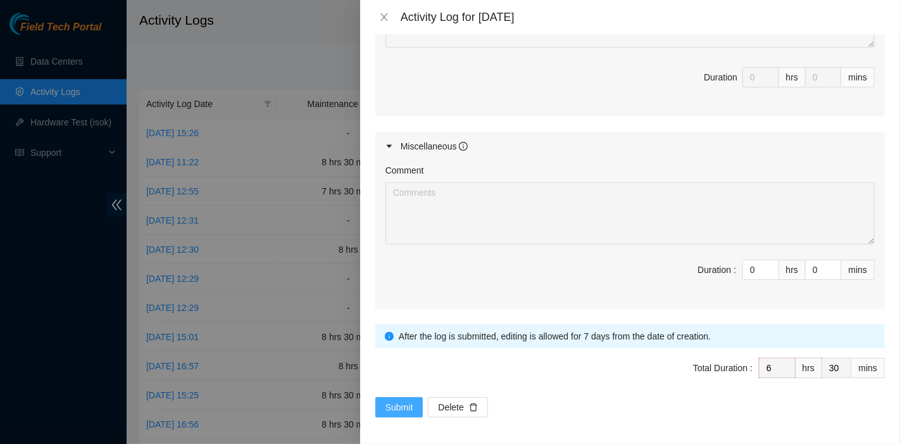
type textarea "B-V-5TSEEGY Resolution: N/A, Comment: N/A, Return Tracking Number: N/A B-V-5RIH…"
click at [385, 404] on span "Submit" at bounding box center [399, 407] width 28 height 14
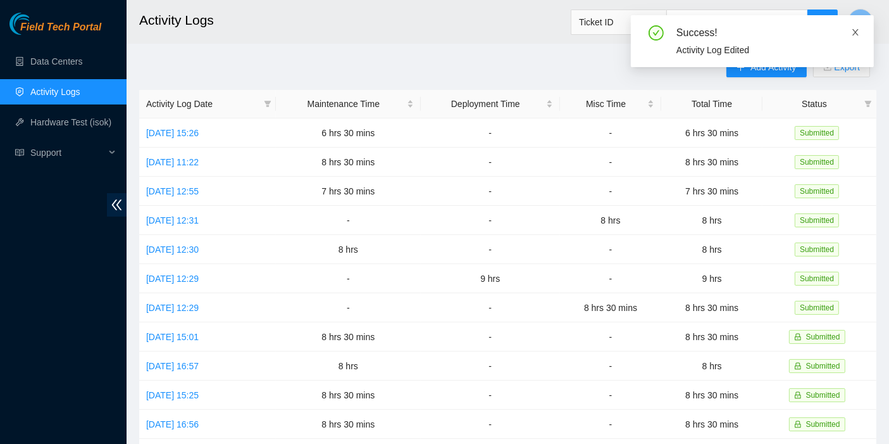
click at [854, 35] on icon "close" at bounding box center [855, 32] width 9 height 9
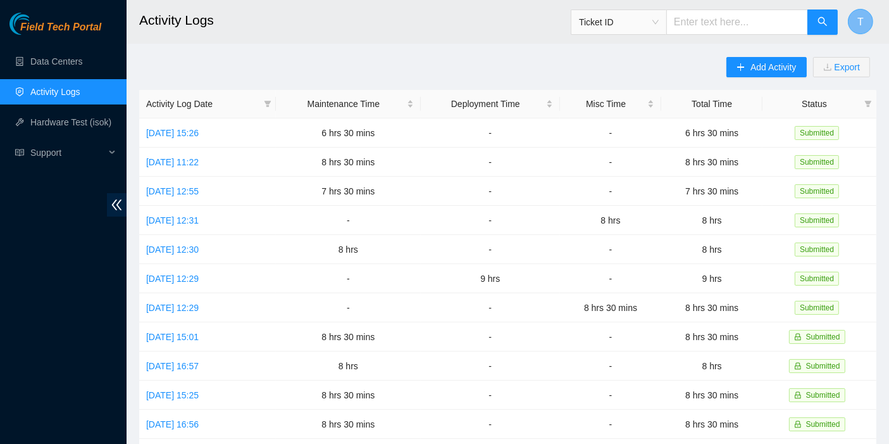
click at [859, 22] on span "T" at bounding box center [861, 22] width 6 height 16
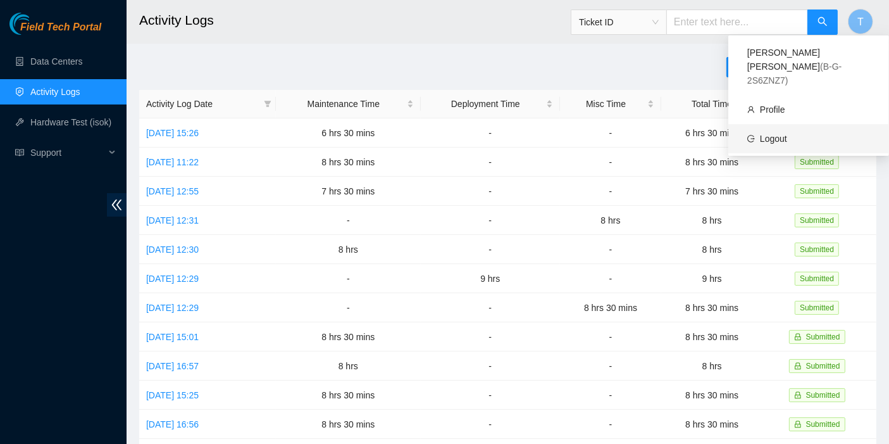
click at [787, 134] on link "Logout" at bounding box center [773, 139] width 27 height 10
